Goal: Complete application form

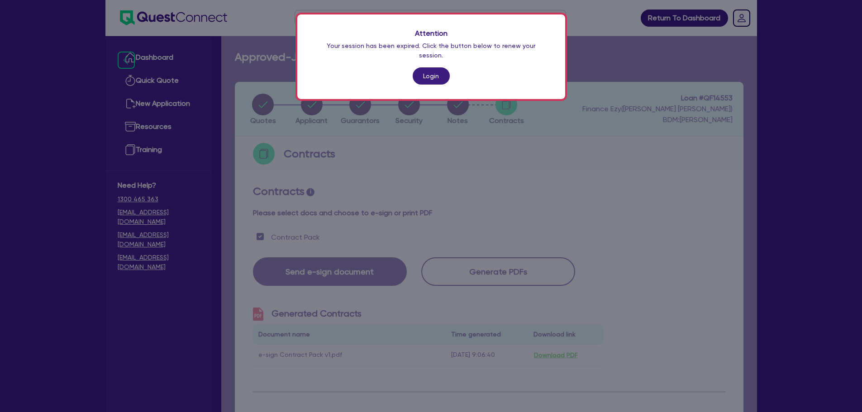
scroll to position [498, 0]
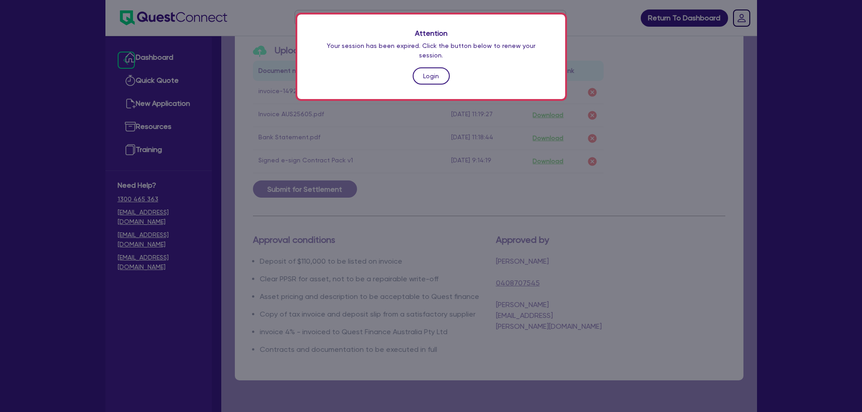
click at [417, 67] on link "Login" at bounding box center [430, 75] width 37 height 17
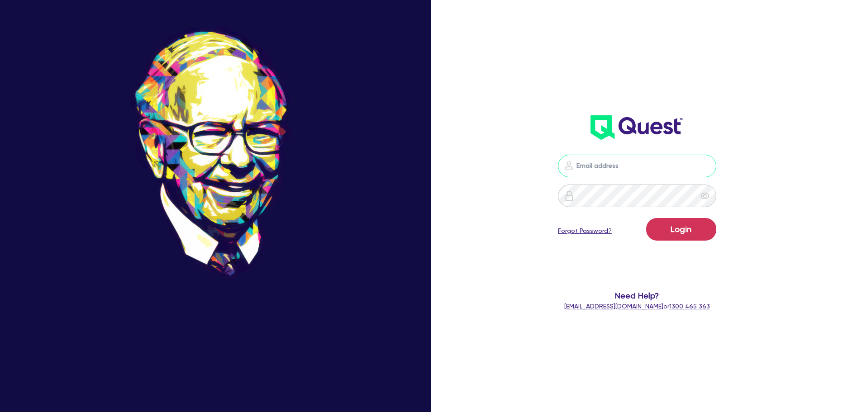
click at [642, 168] on input "email" at bounding box center [637, 166] width 158 height 23
type input "[PERSON_NAME][EMAIL_ADDRESS][DOMAIN_NAME]"
click at [682, 224] on button "Login" at bounding box center [681, 229] width 70 height 23
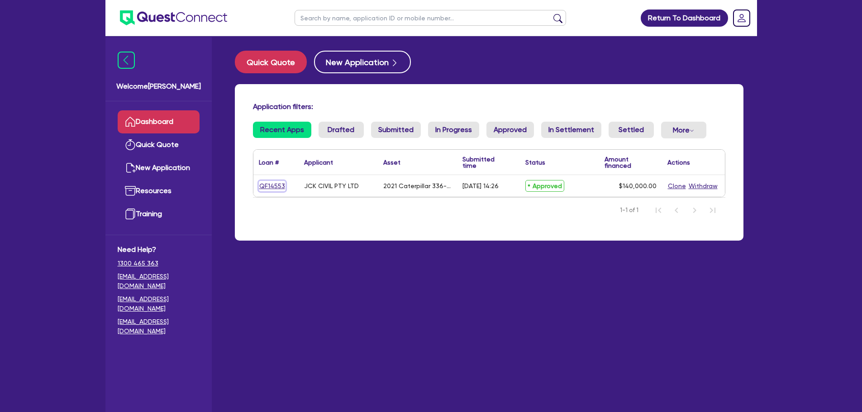
click at [269, 185] on link "QF14553" at bounding box center [272, 186] width 27 height 10
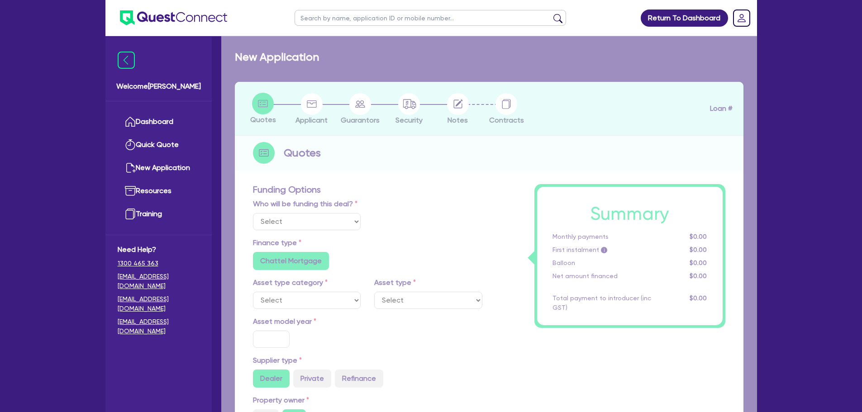
select select "Quest Finance - Own Book"
select select "PRIMARY_ASSETS"
type input "2021"
type input "264,000"
type input "124,000"
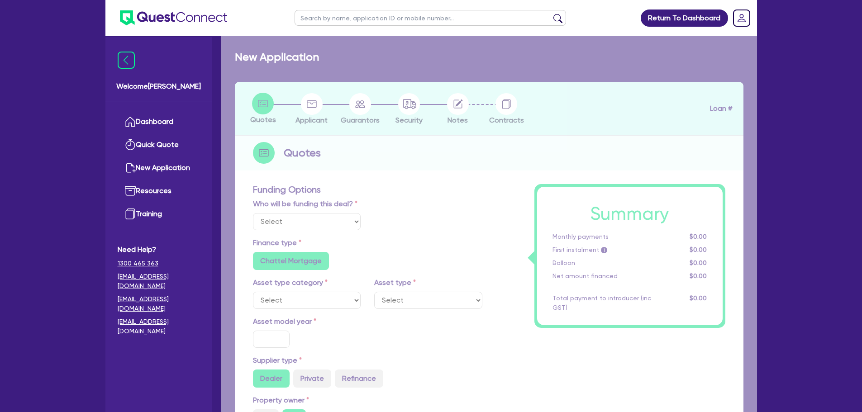
type input "30"
type input "79,200"
type input "7"
type input "9,800"
type input "17.95"
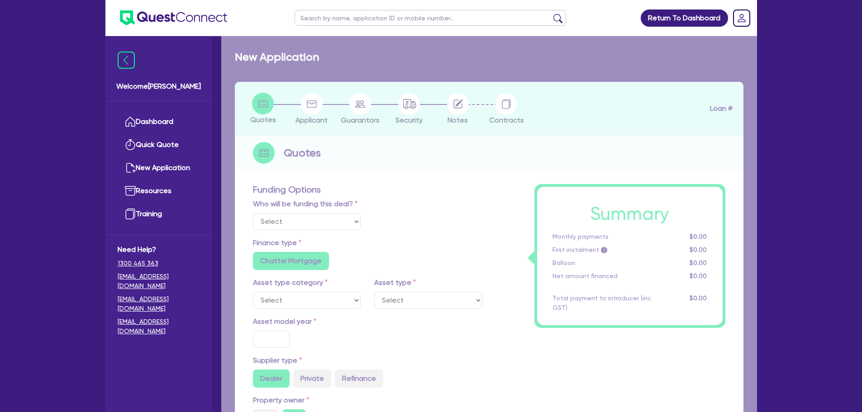
type input "900"
select select "YELLOW_GOODS_AND_EXCAVATORS"
